Goal: Information Seeking & Learning: Learn about a topic

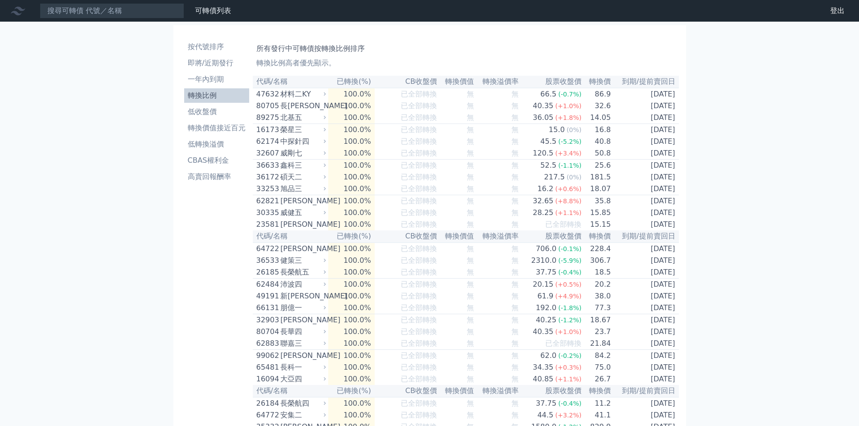
drag, startPoint x: 129, startPoint y: 252, endPoint x: 207, endPoint y: 0, distance: 264.0
drag, startPoint x: 714, startPoint y: 99, endPoint x: 144, endPoint y: 169, distance: 574.1
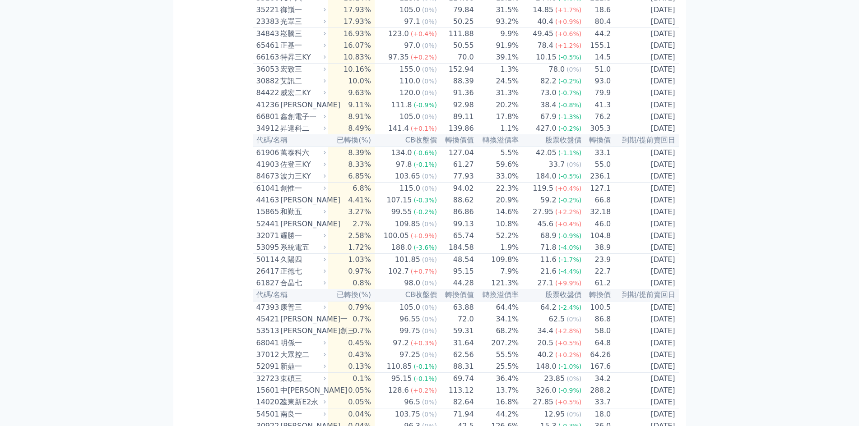
scroll to position [2315, 0]
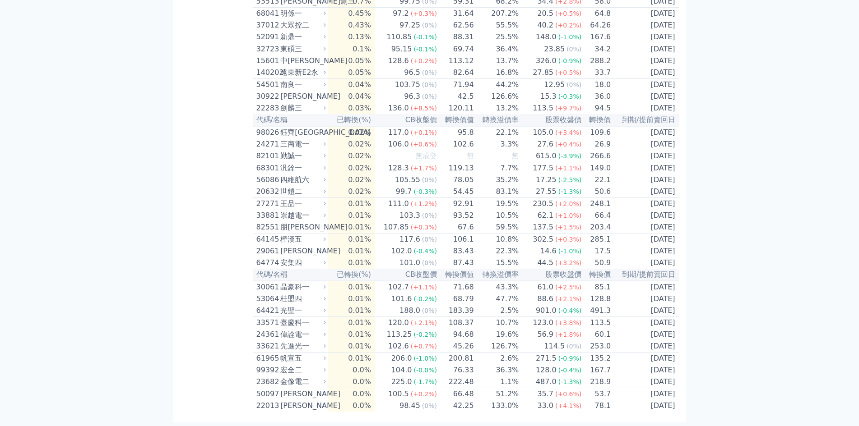
drag, startPoint x: 132, startPoint y: 154, endPoint x: 179, endPoint y: 448, distance: 297.4
click at [305, 319] on div "臺慶科一" at bounding box center [302, 323] width 44 height 11
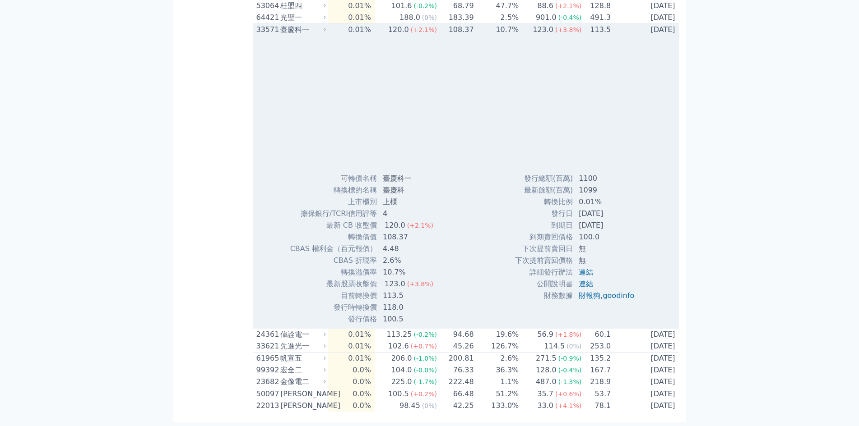
scroll to position [2541, 0]
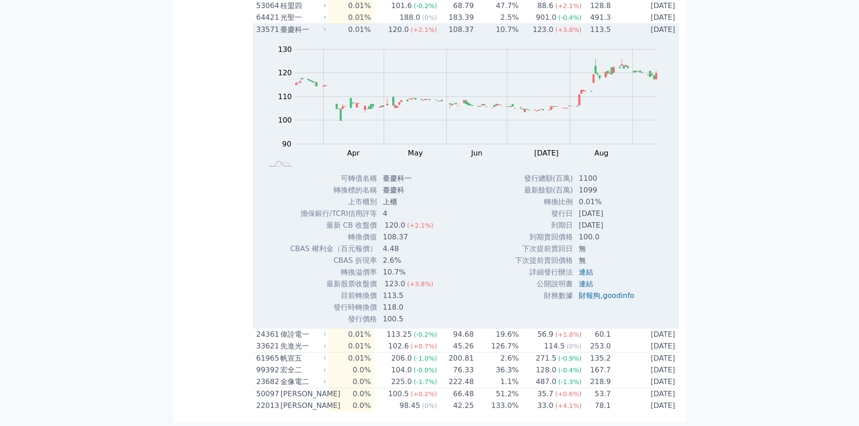
click at [353, 36] on td "0.01%" at bounding box center [351, 30] width 46 height 12
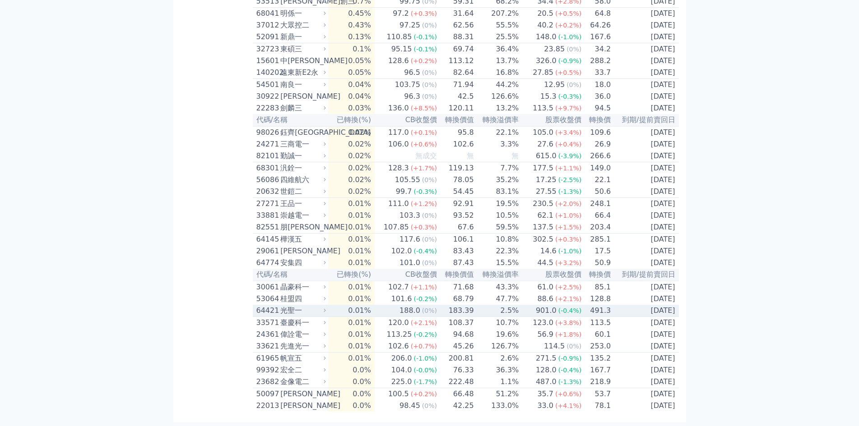
click at [337, 308] on td "0.01%" at bounding box center [351, 311] width 46 height 12
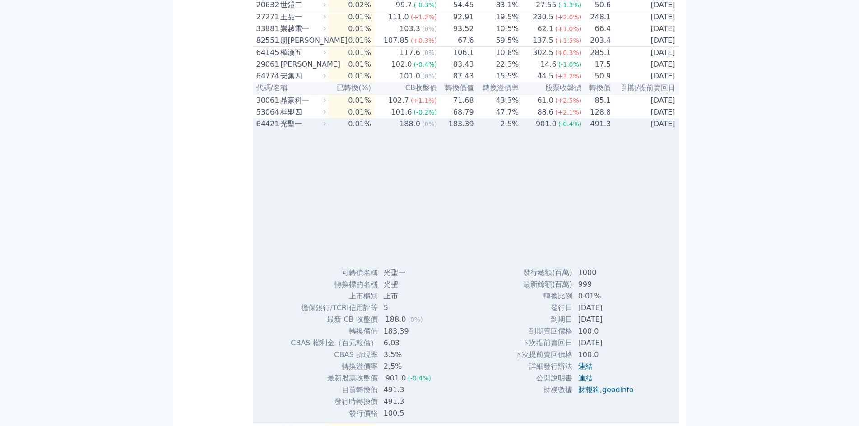
scroll to position [2541, 0]
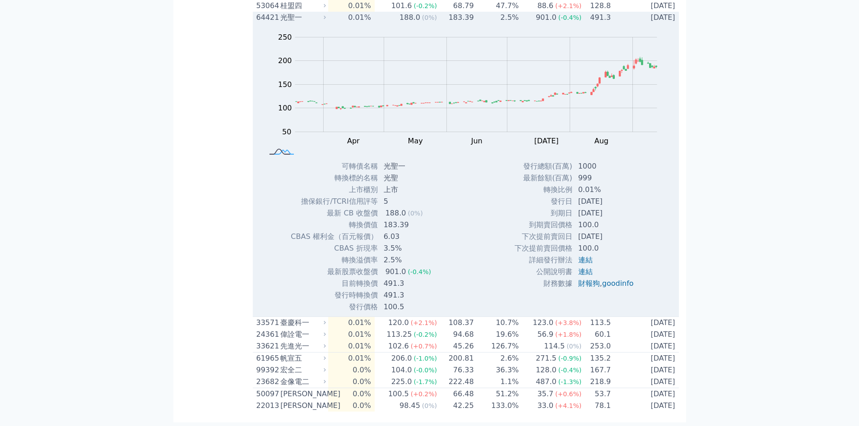
click at [276, 157] on g "Chart created using amCharts library" at bounding box center [282, 152] width 30 height 9
click at [321, 23] on div "光聖一" at bounding box center [302, 17] width 44 height 11
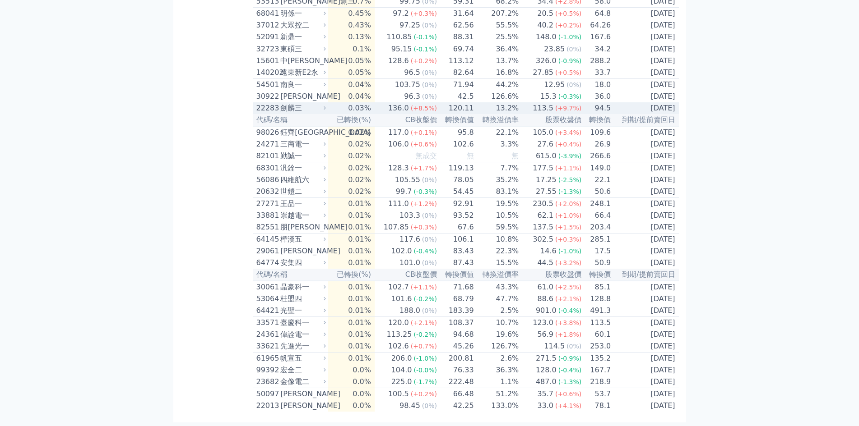
scroll to position [2315, 0]
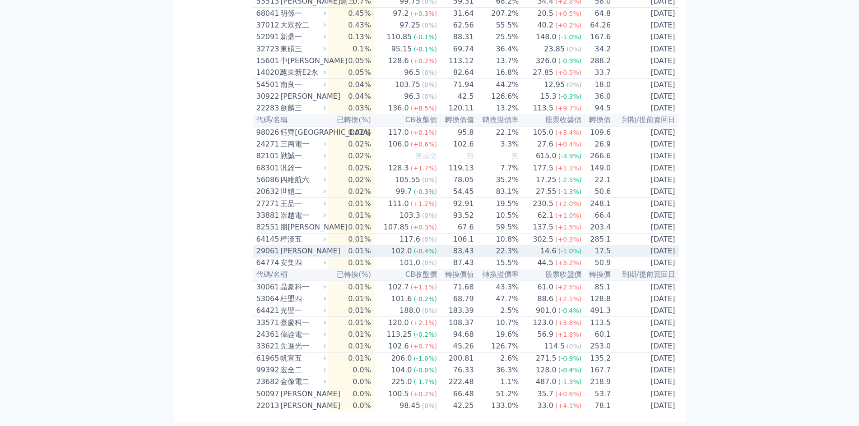
click at [347, 245] on td "0.01%" at bounding box center [351, 251] width 46 height 12
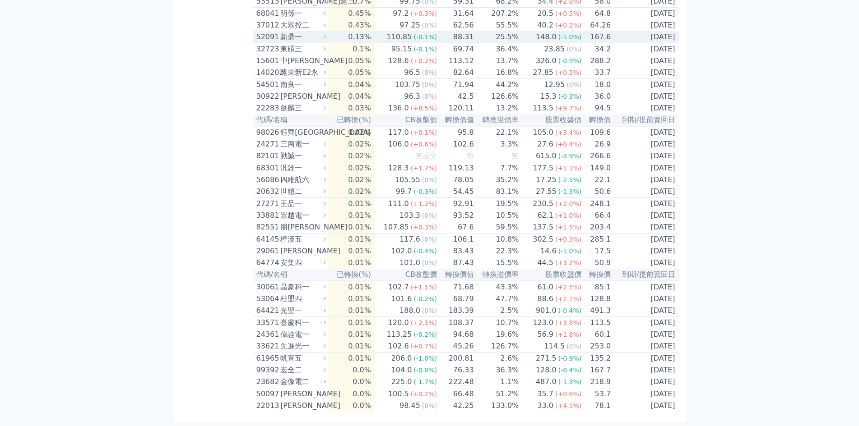
scroll to position [2315, 0]
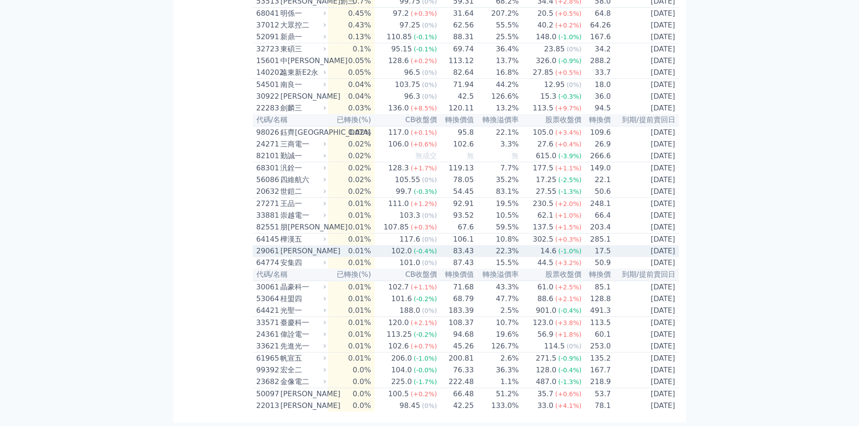
click at [301, 246] on div "[PERSON_NAME]" at bounding box center [302, 251] width 44 height 11
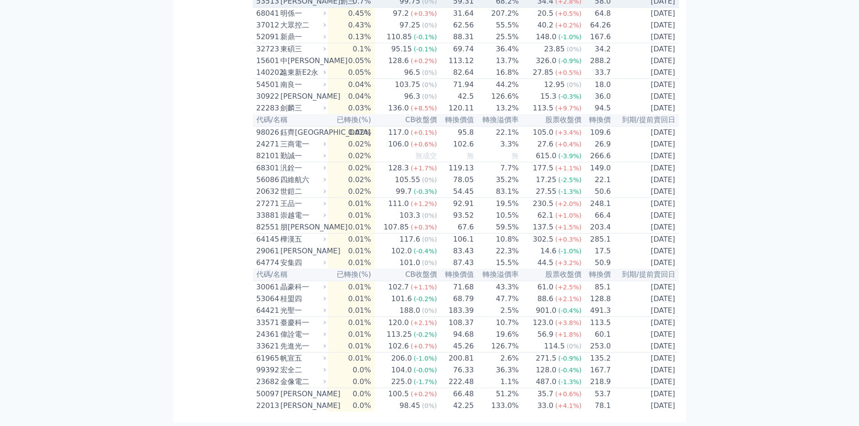
scroll to position [2225, 0]
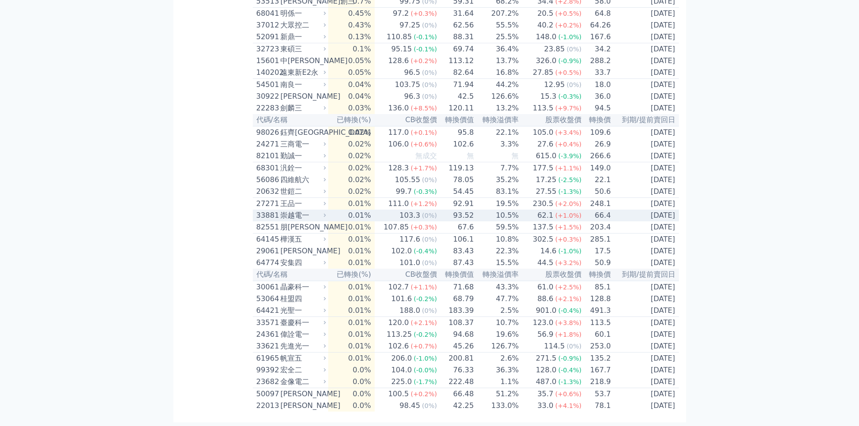
click at [291, 221] on div "崇越電一" at bounding box center [302, 215] width 44 height 11
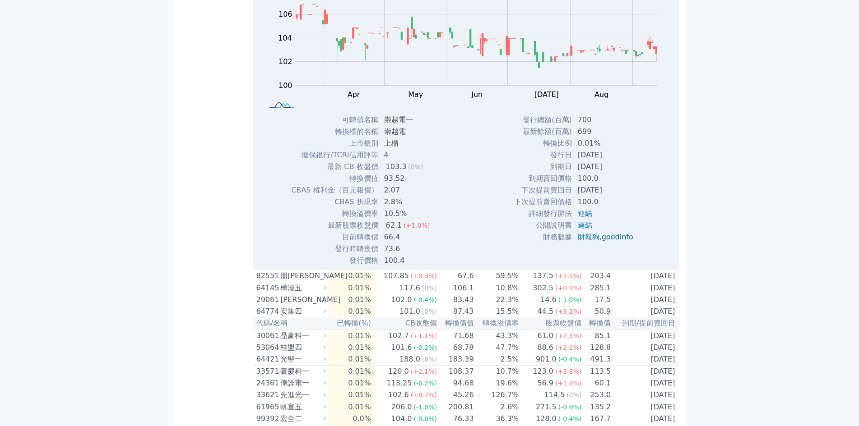
scroll to position [2405, 0]
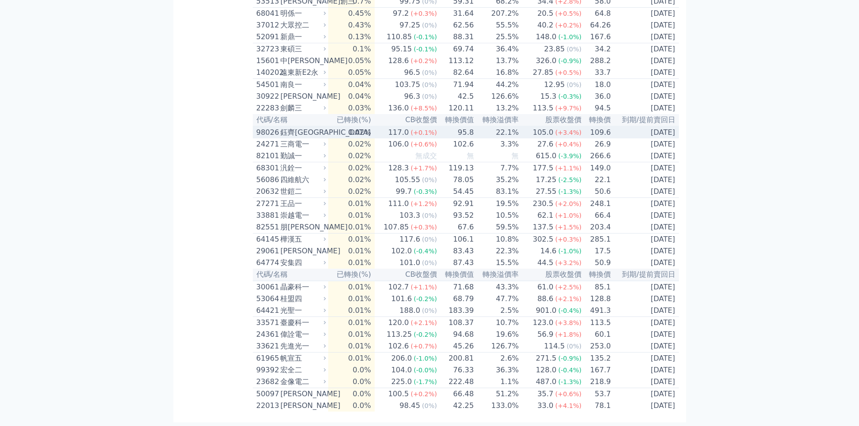
scroll to position [2315, 0]
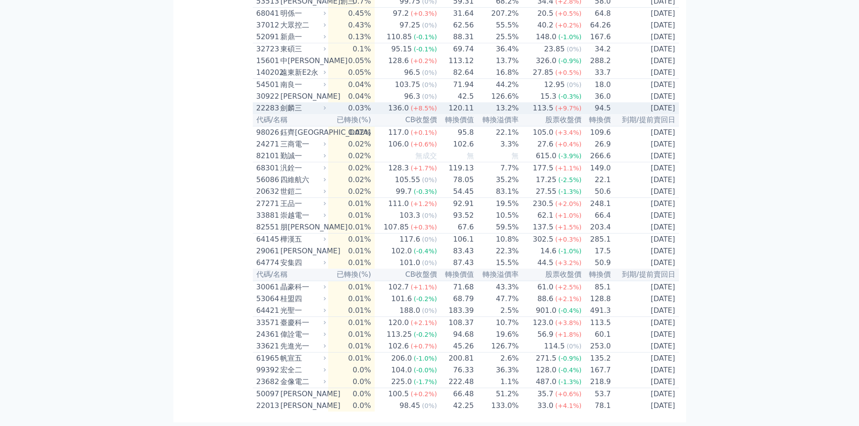
click at [299, 103] on div "劍麟三" at bounding box center [302, 108] width 44 height 11
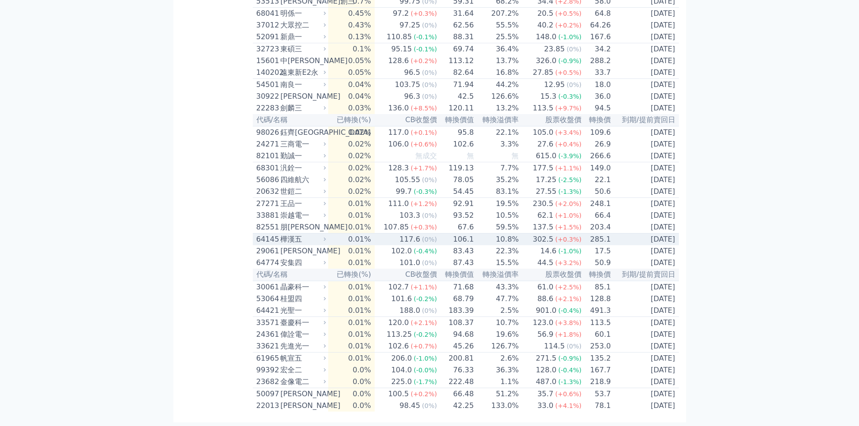
click at [300, 234] on div "樺漢五" at bounding box center [302, 239] width 44 height 11
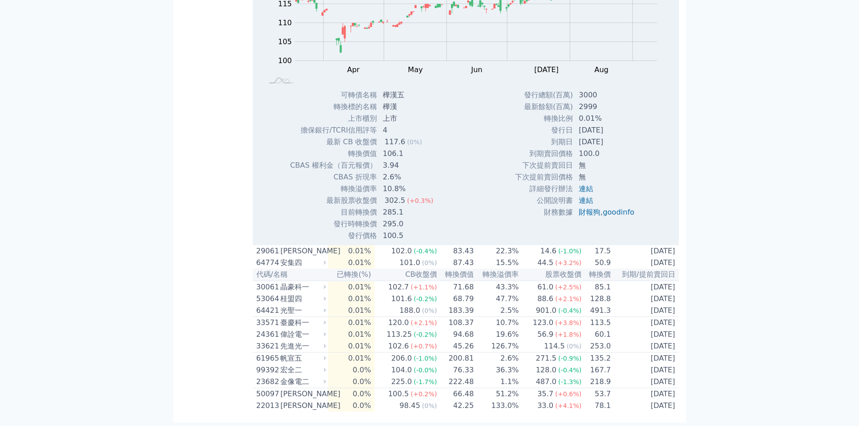
scroll to position [2450, 0]
click at [583, 205] on link "連結" at bounding box center [585, 200] width 14 height 9
